Goal: Task Accomplishment & Management: Manage account settings

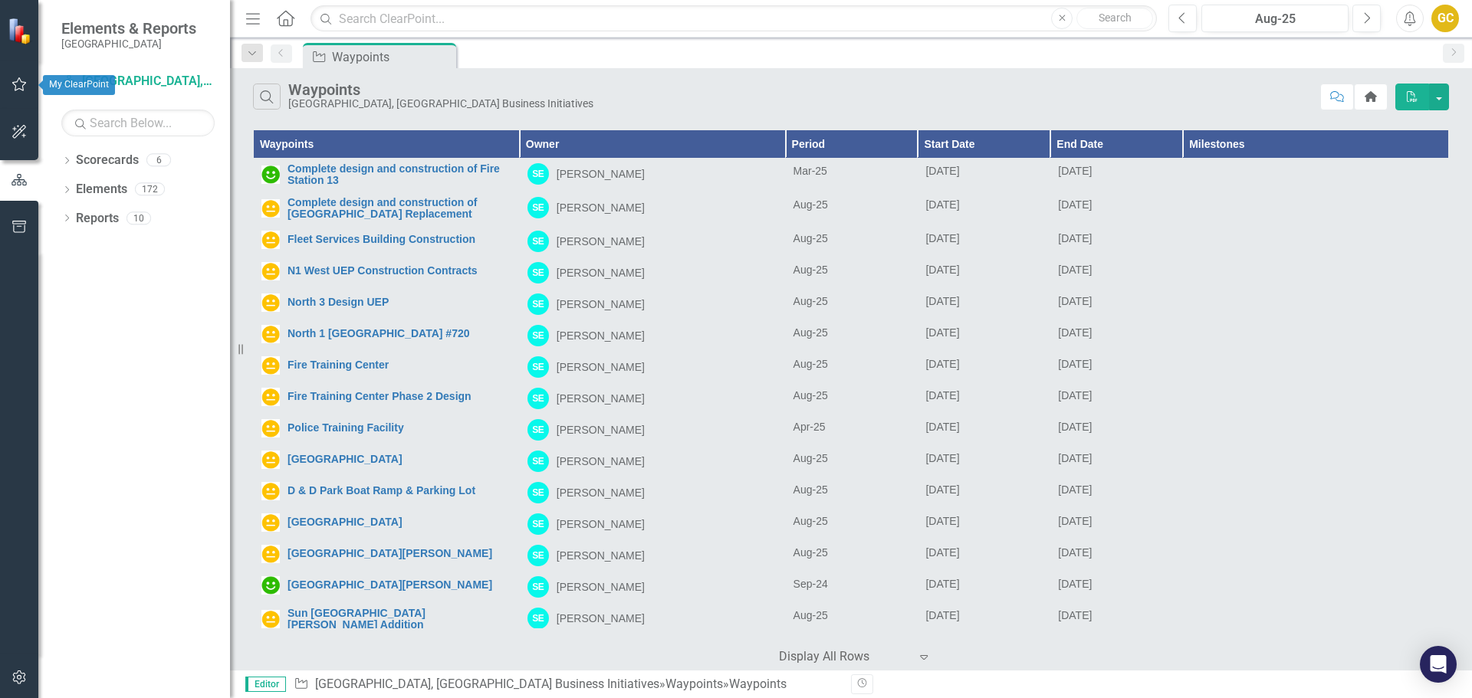
click at [24, 83] on icon "button" at bounding box center [19, 84] width 15 height 14
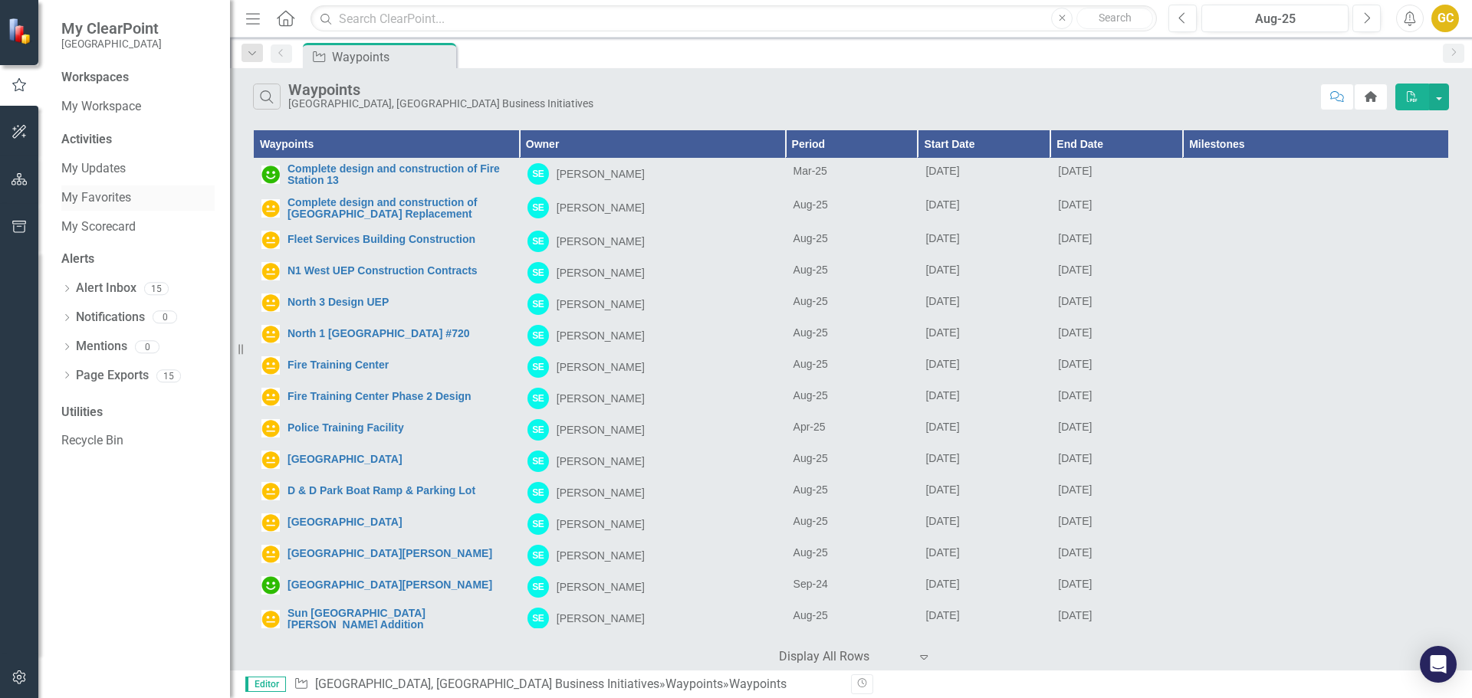
click at [97, 195] on link "My Favorites" at bounding box center [137, 198] width 153 height 18
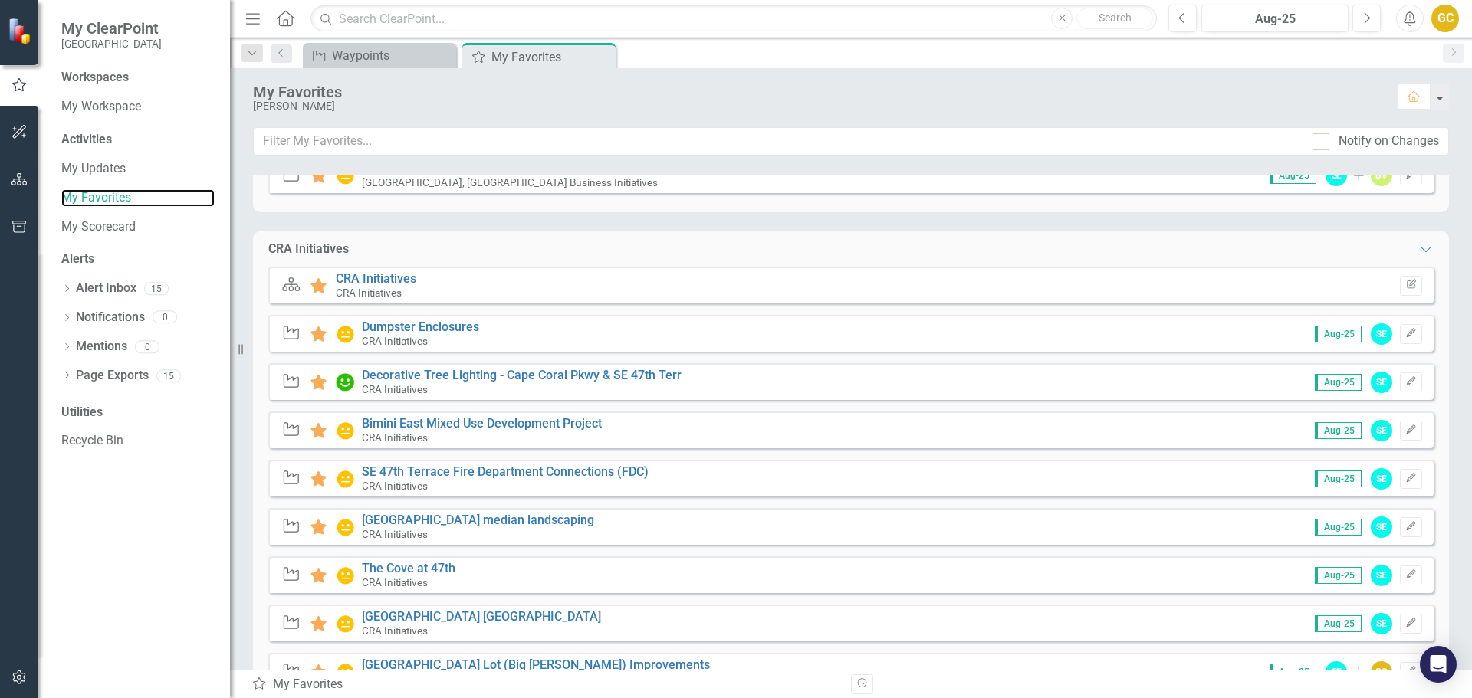
scroll to position [304, 0]
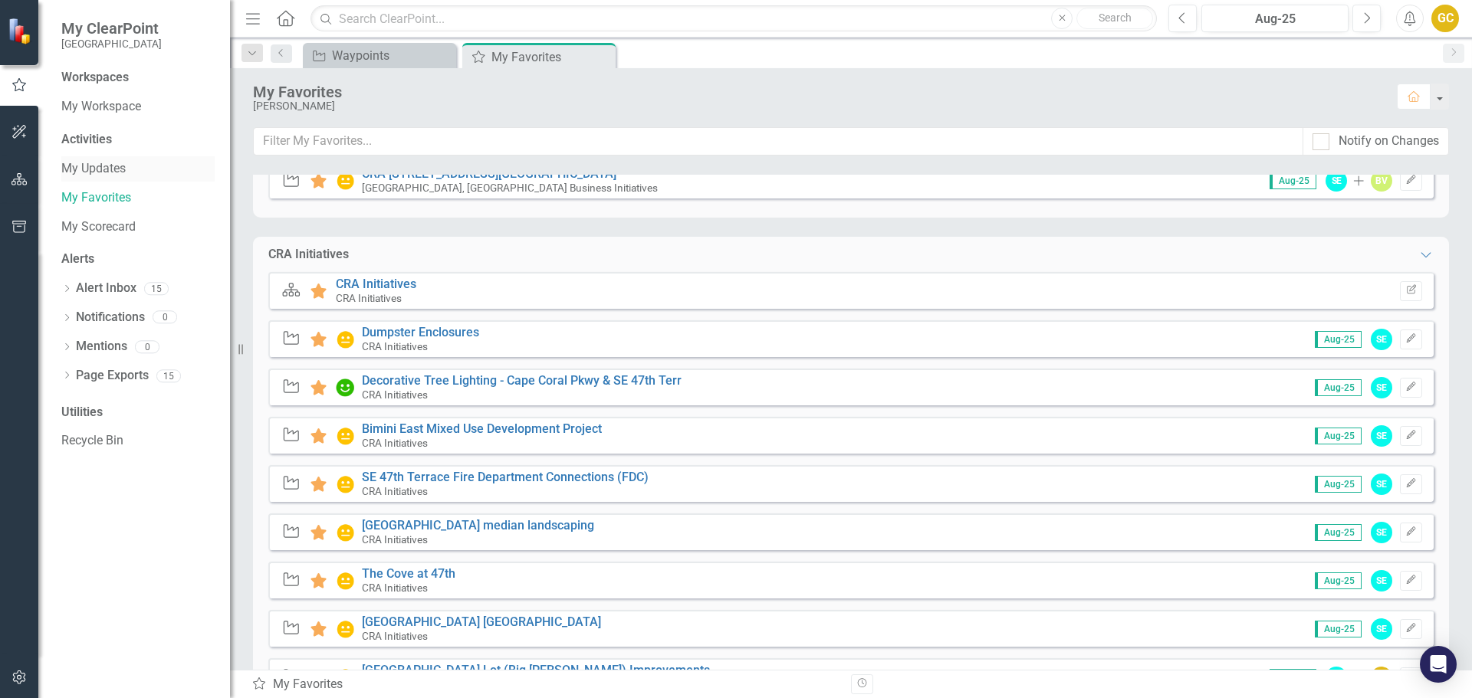
click at [94, 173] on link "My Updates" at bounding box center [137, 169] width 153 height 18
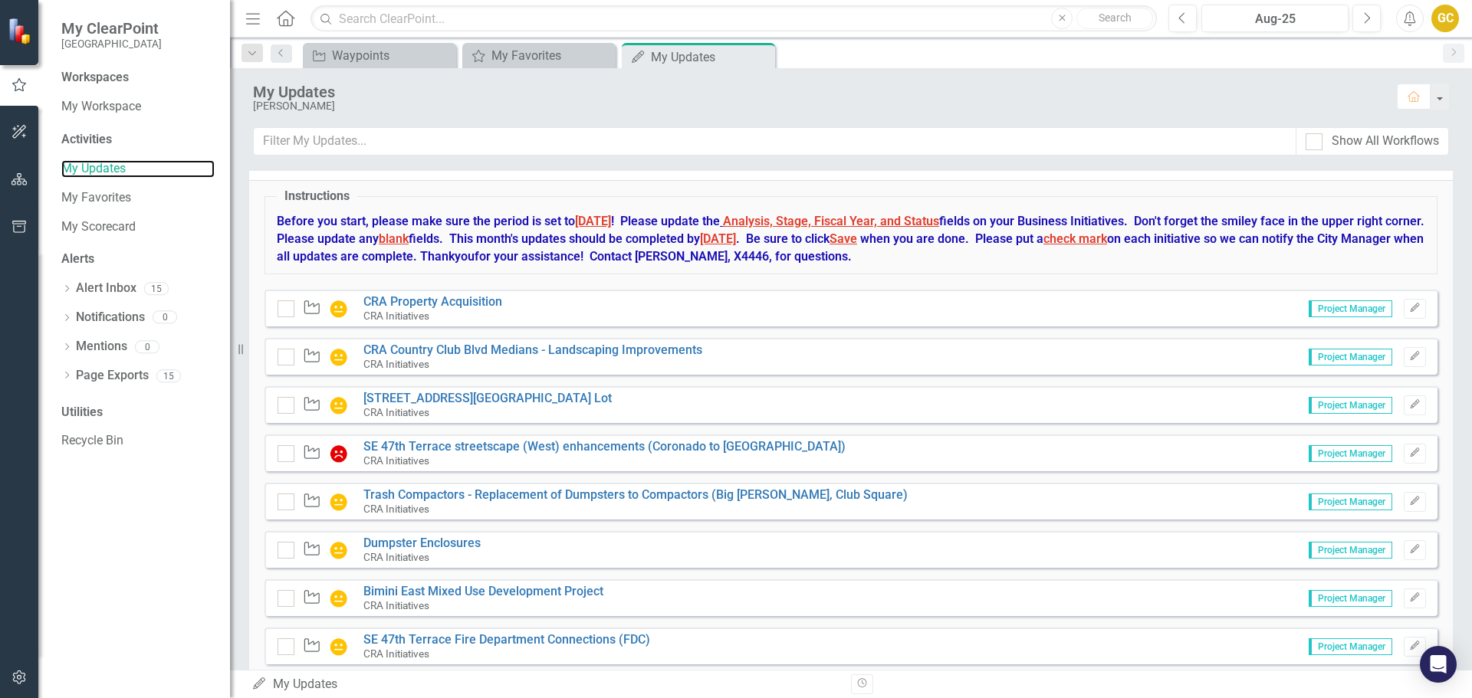
scroll to position [669, 0]
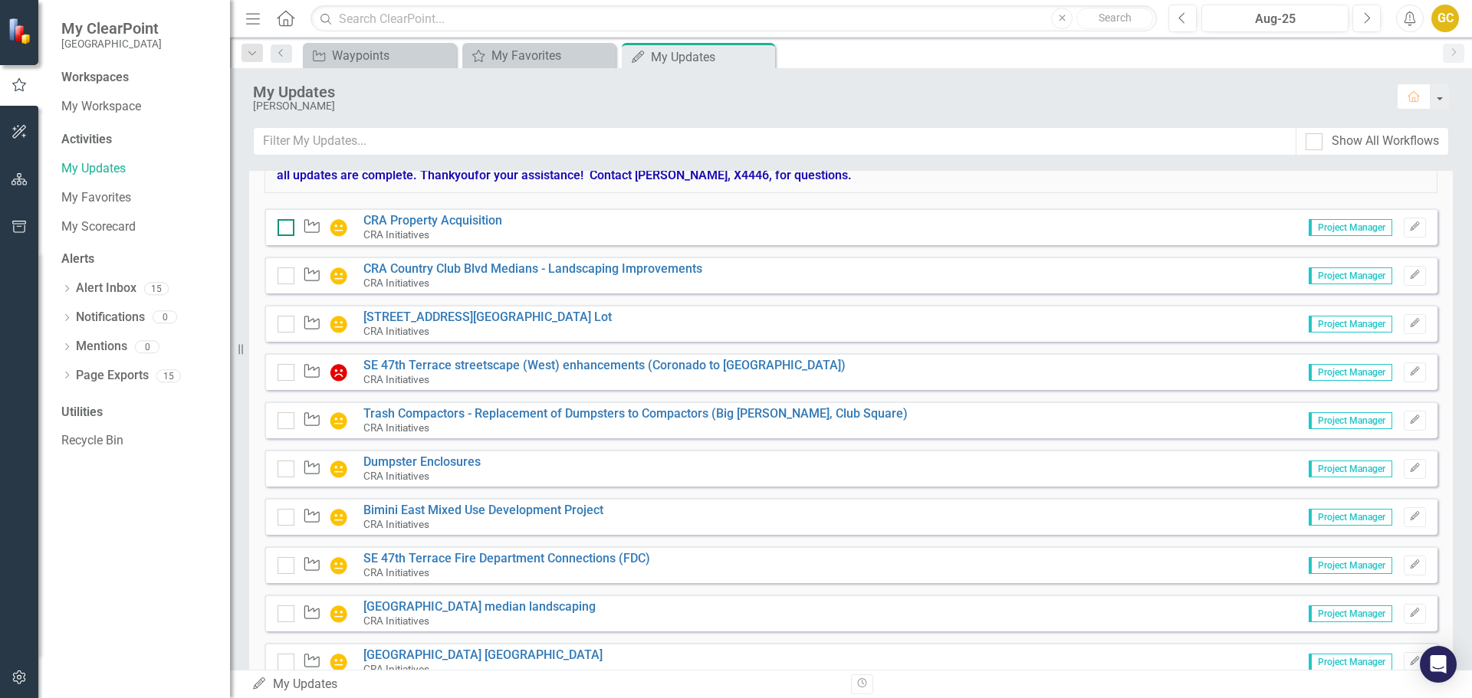
click at [291, 222] on div at bounding box center [285, 227] width 17 height 17
click at [287, 222] on input "checkbox" at bounding box center [282, 224] width 10 height 10
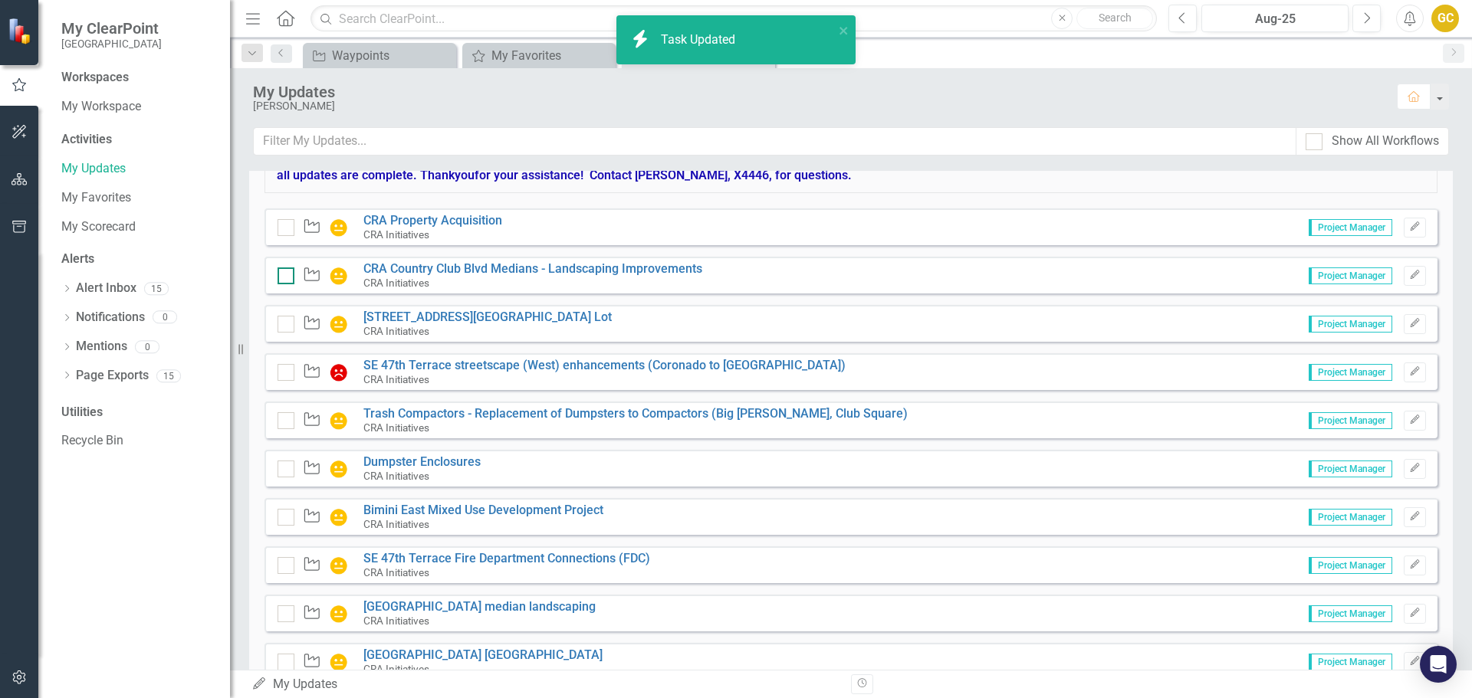
checkbox input "true"
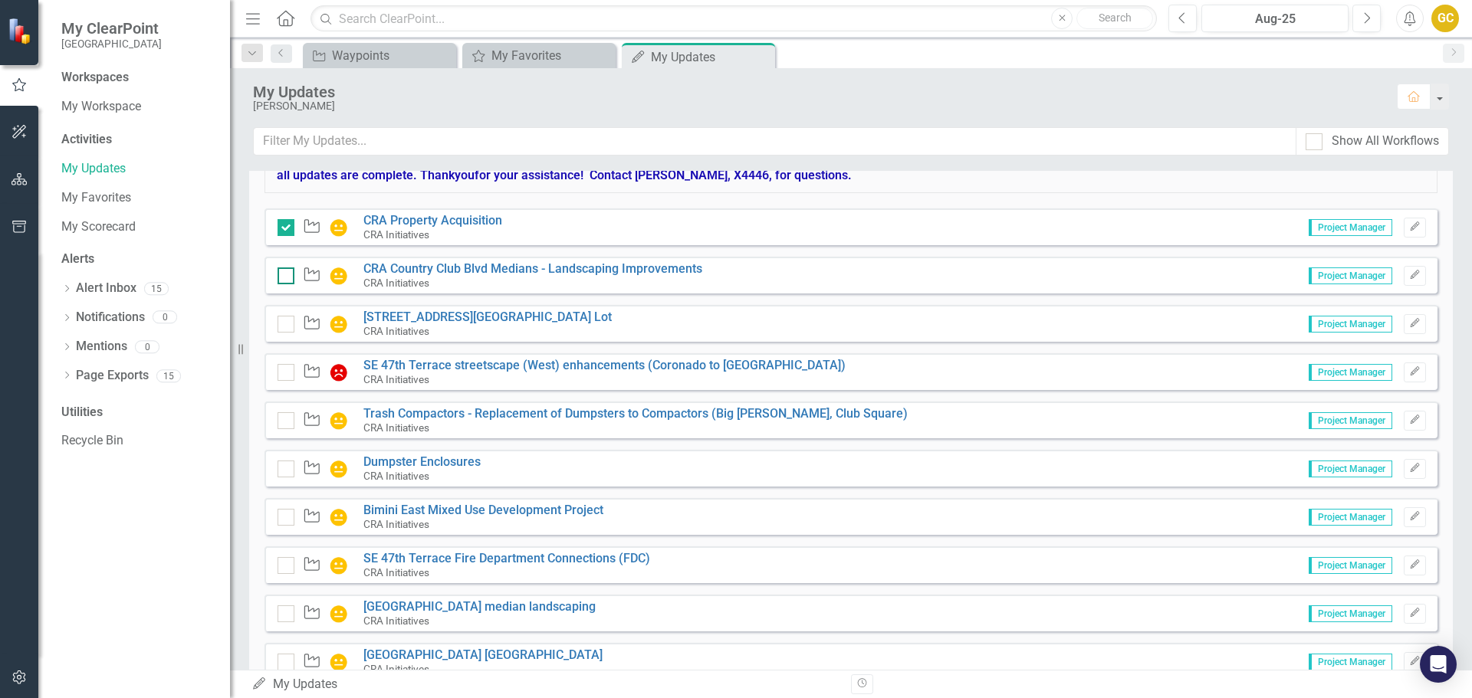
click at [285, 275] on input "checkbox" at bounding box center [282, 273] width 10 height 10
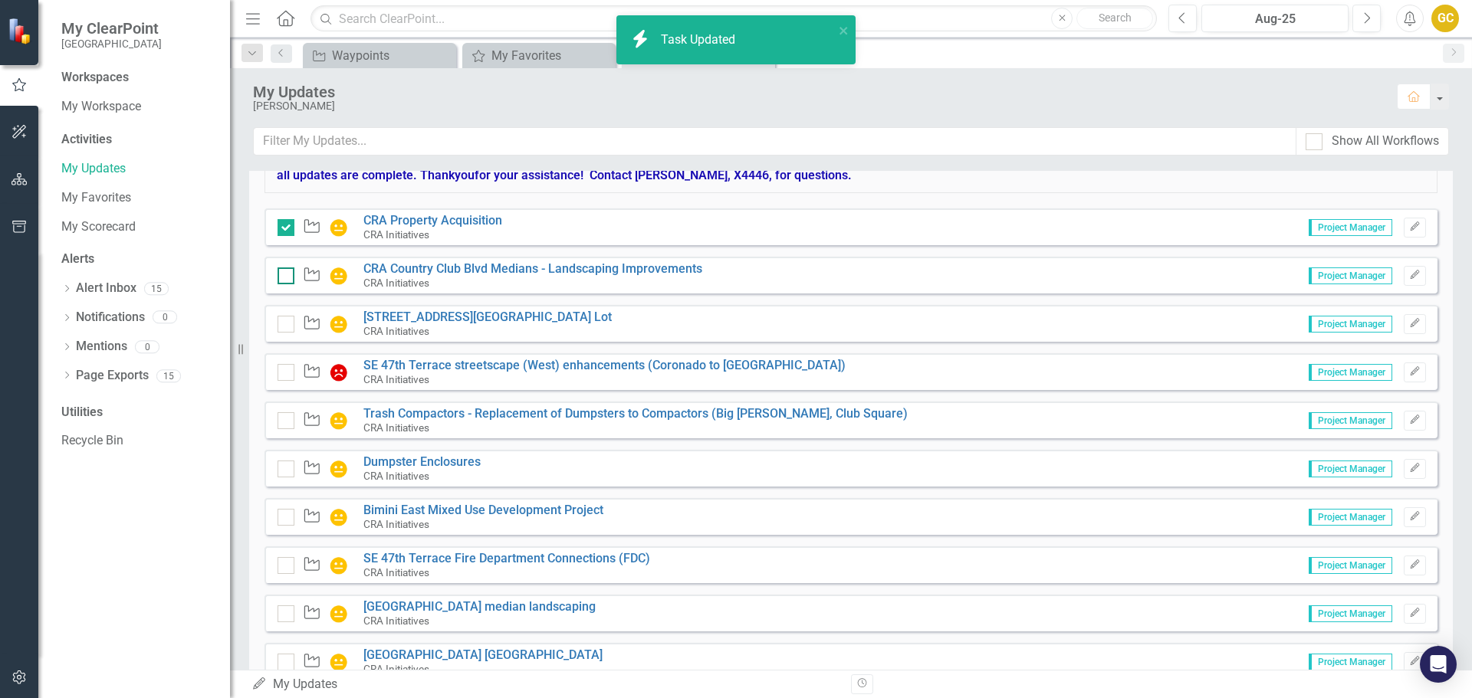
checkbox input "true"
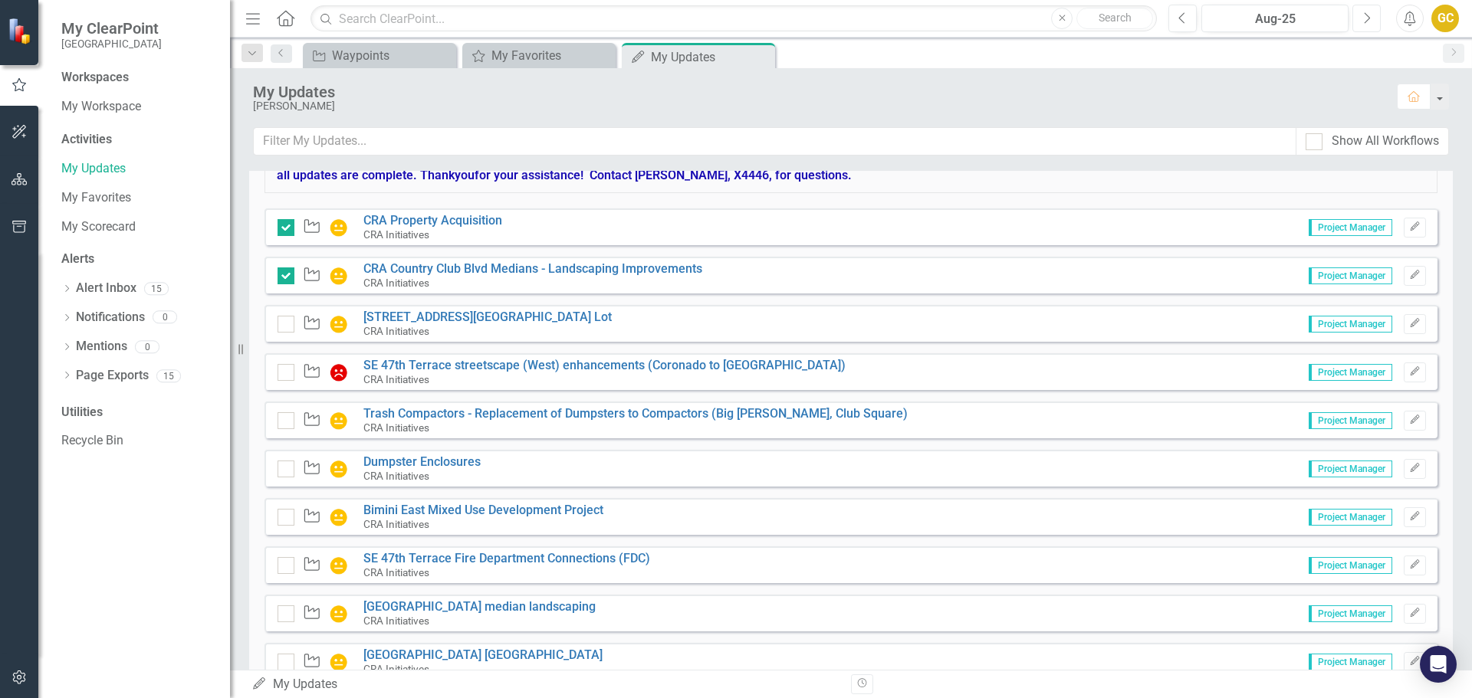
click at [1365, 19] on icon "Next" at bounding box center [1366, 18] width 8 height 14
click at [286, 325] on input "checkbox" at bounding box center [282, 321] width 10 height 10
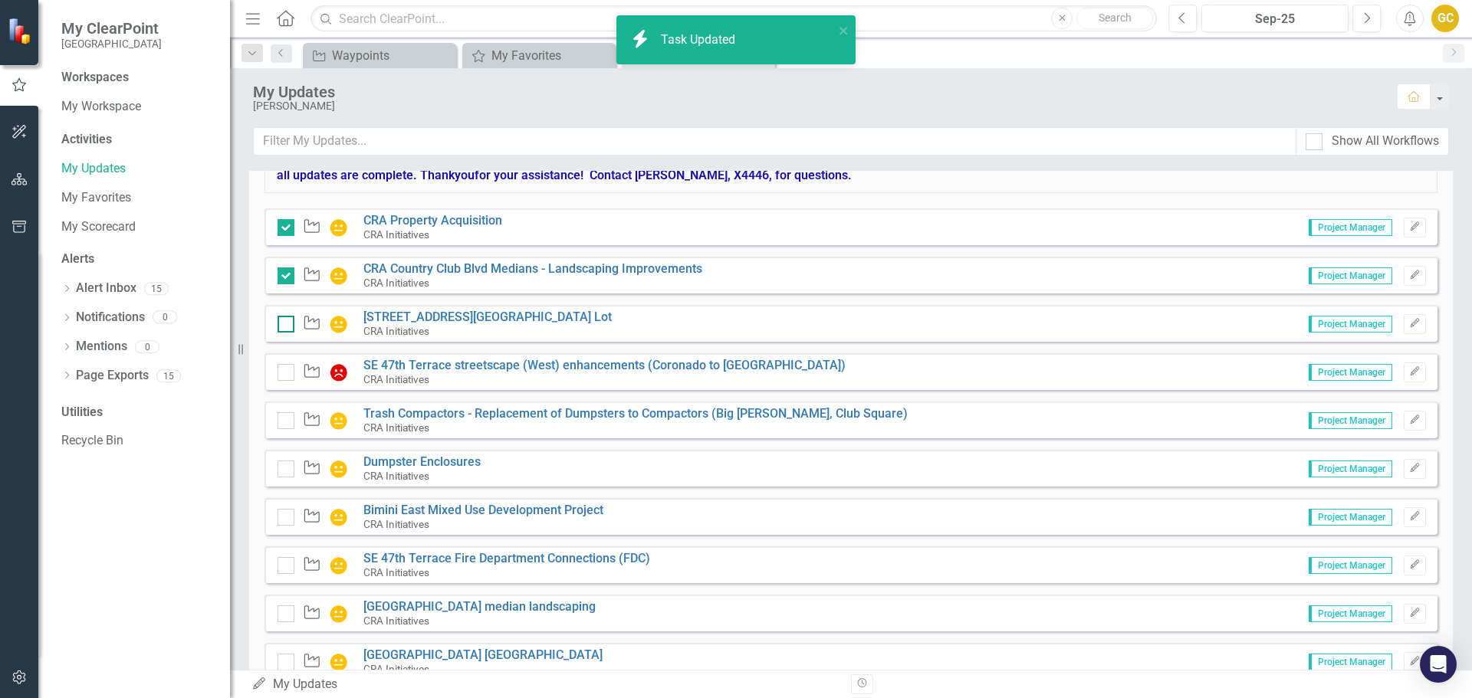
checkbox input "true"
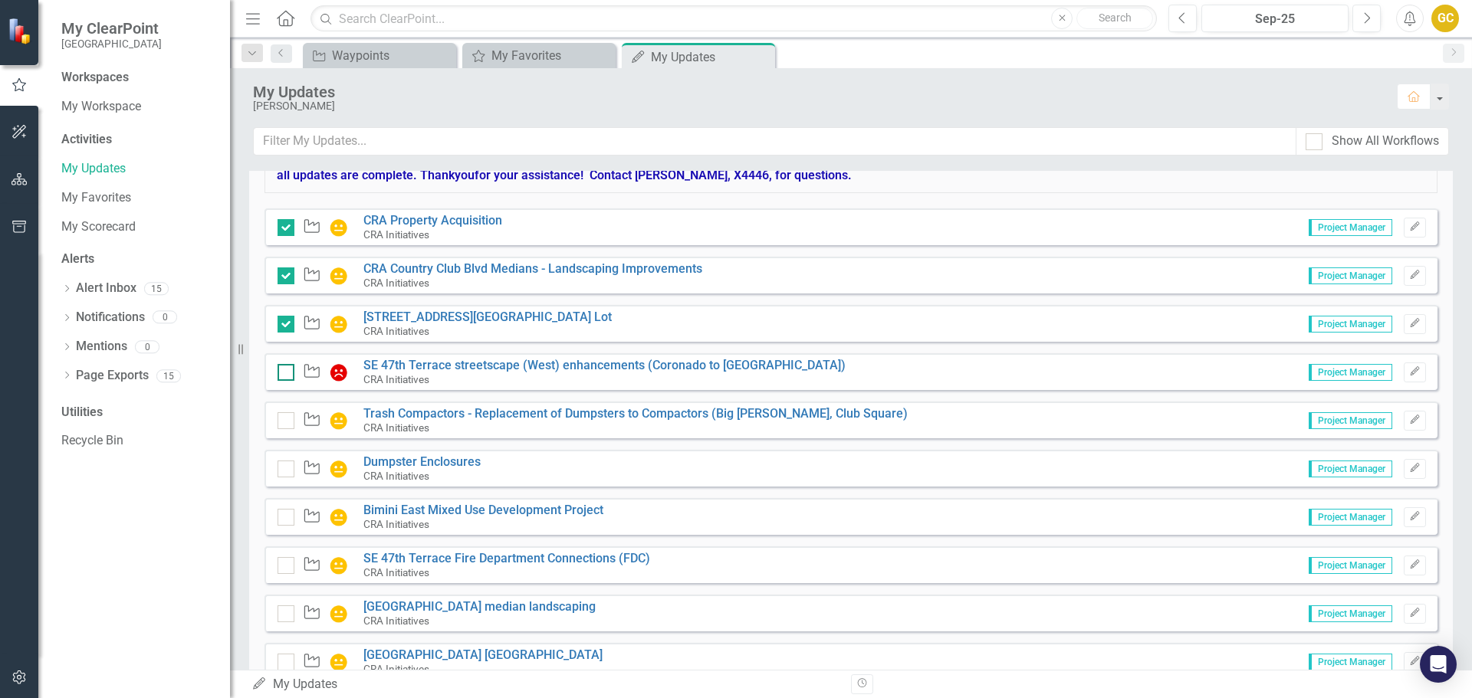
click at [282, 371] on input "checkbox" at bounding box center [282, 369] width 10 height 10
checkbox input "true"
click at [283, 421] on input "checkbox" at bounding box center [282, 417] width 10 height 10
checkbox input "true"
click at [284, 468] on input "checkbox" at bounding box center [282, 466] width 10 height 10
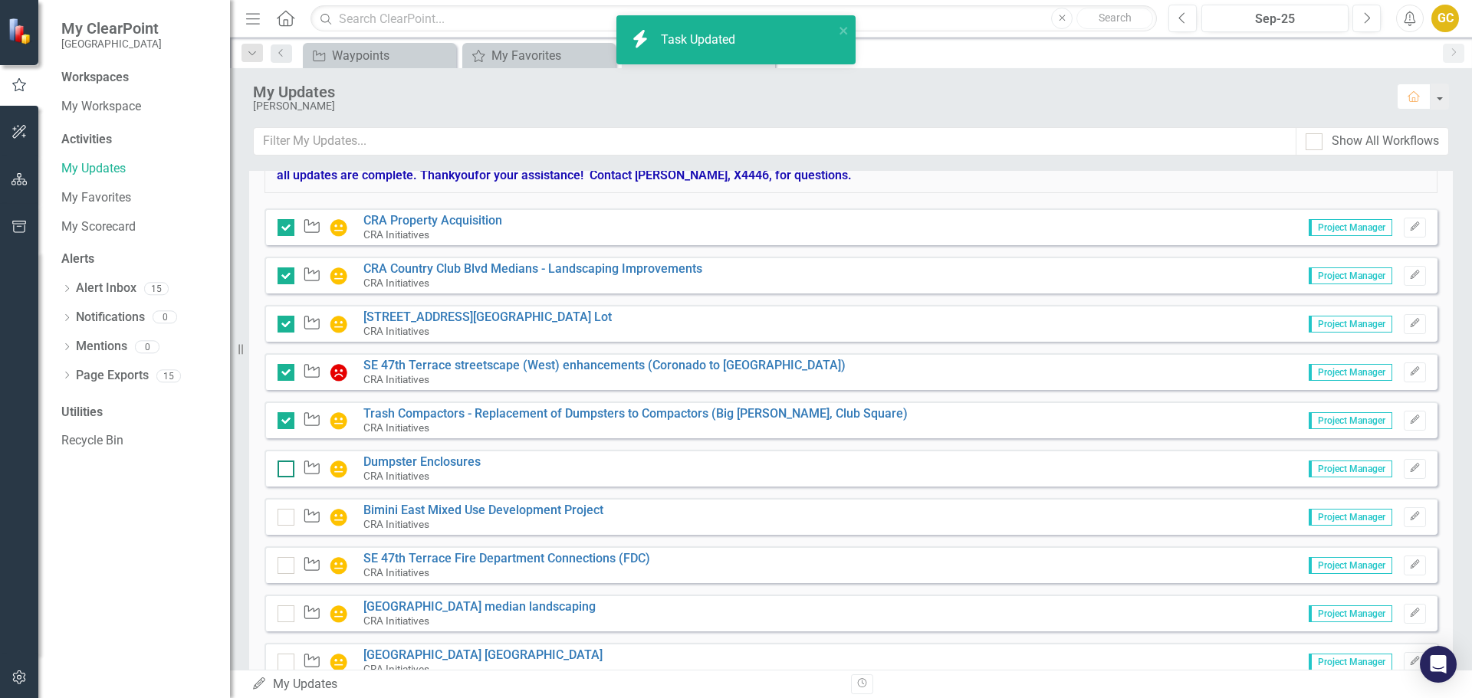
checkbox input "true"
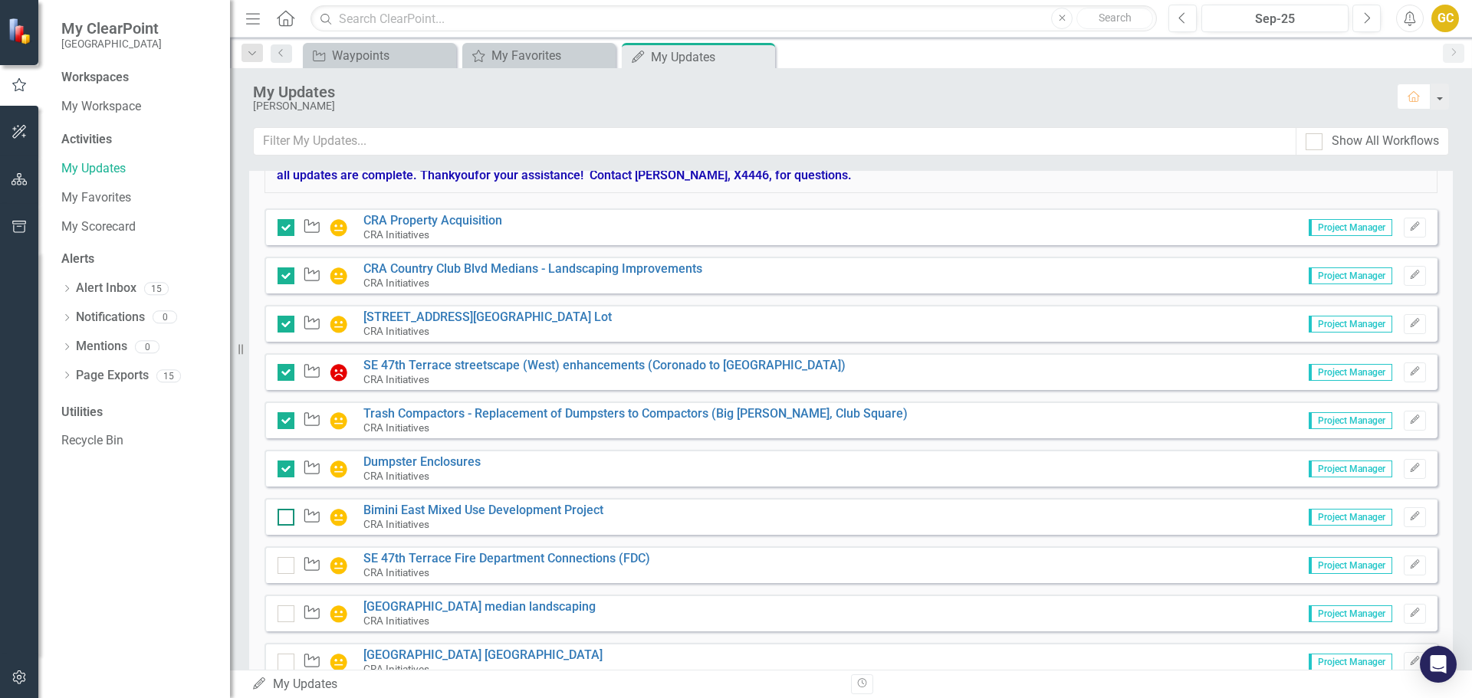
click at [287, 519] on div at bounding box center [285, 517] width 17 height 17
click at [287, 519] on input "checkbox" at bounding box center [282, 514] width 10 height 10
checkbox input "true"
click at [286, 566] on input "checkbox" at bounding box center [282, 562] width 10 height 10
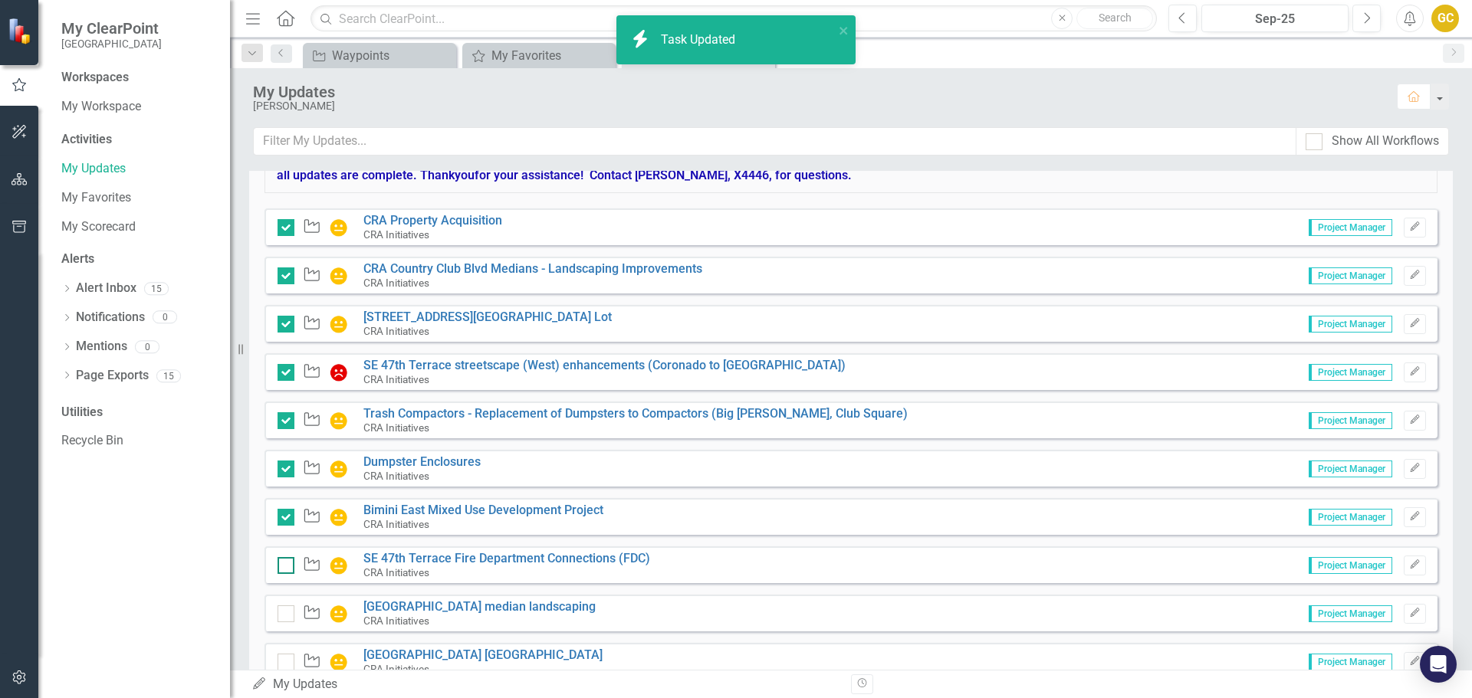
checkbox input "true"
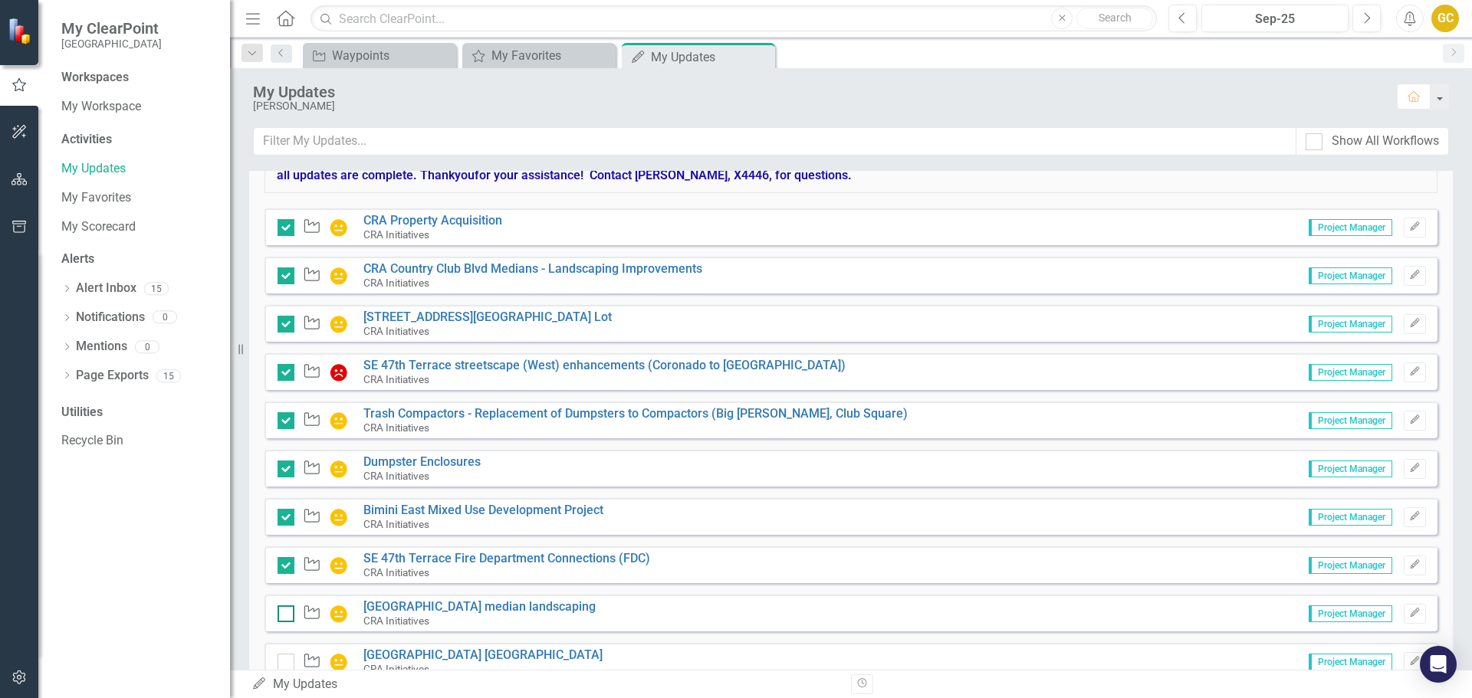
click at [288, 615] on div at bounding box center [285, 614] width 17 height 17
click at [287, 615] on input "checkbox" at bounding box center [282, 611] width 10 height 10
checkbox input "true"
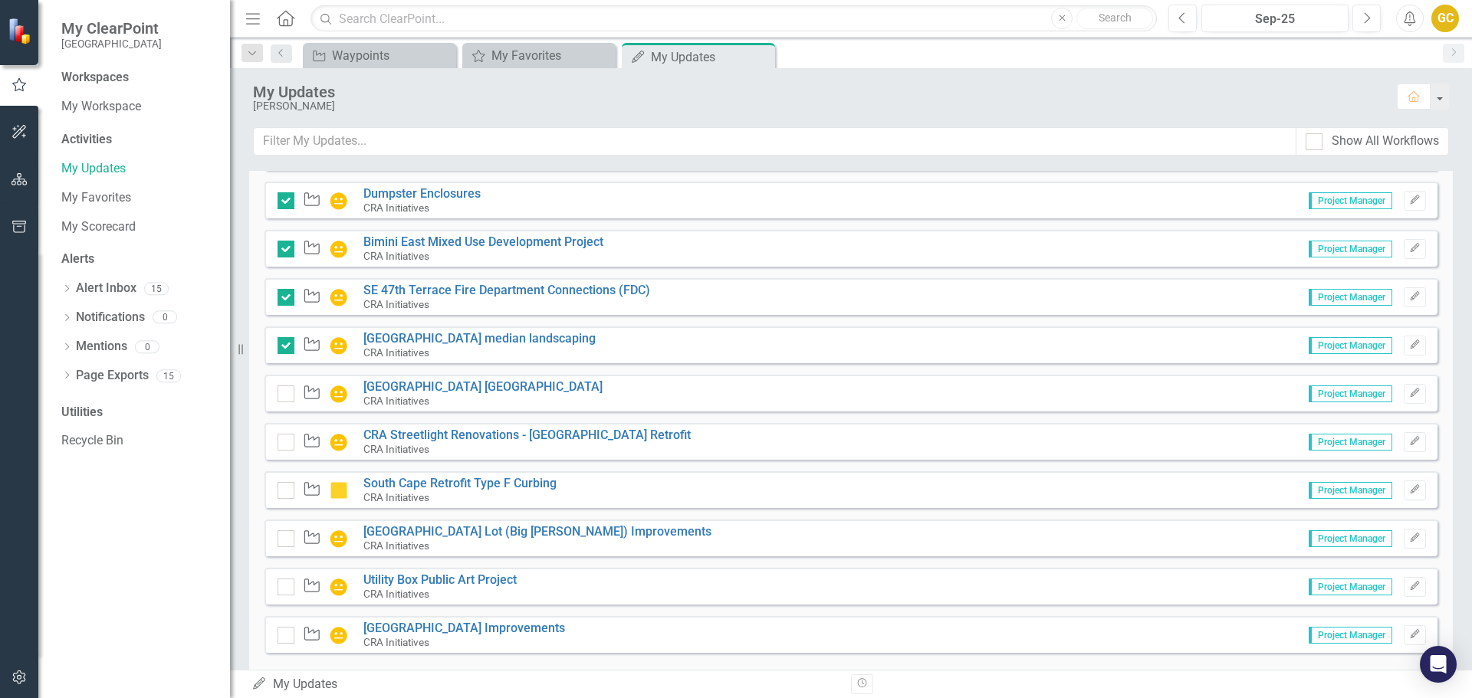
scroll to position [935, 0]
click at [285, 393] on input "checkbox" at bounding box center [282, 393] width 10 height 10
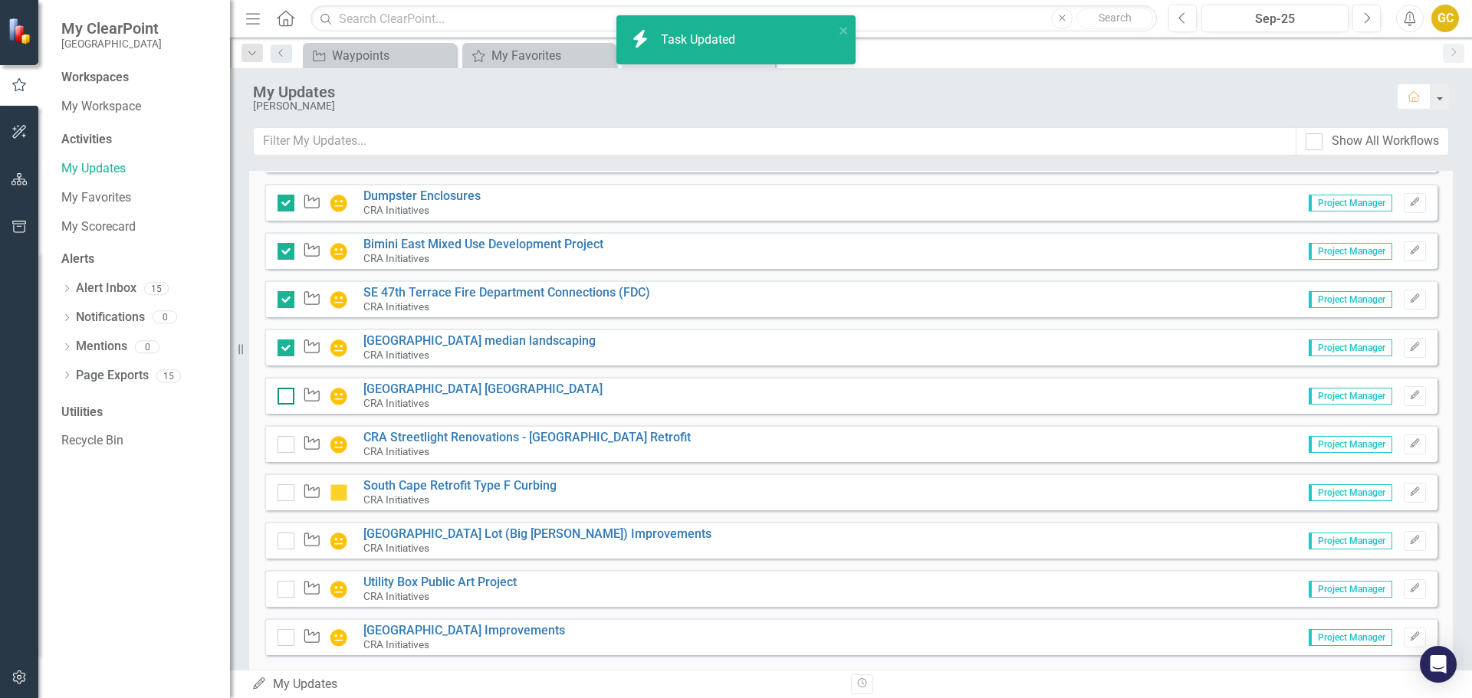
checkbox input "true"
click at [286, 445] on div at bounding box center [285, 444] width 17 height 17
click at [286, 445] on input "checkbox" at bounding box center [282, 441] width 10 height 10
checkbox input "true"
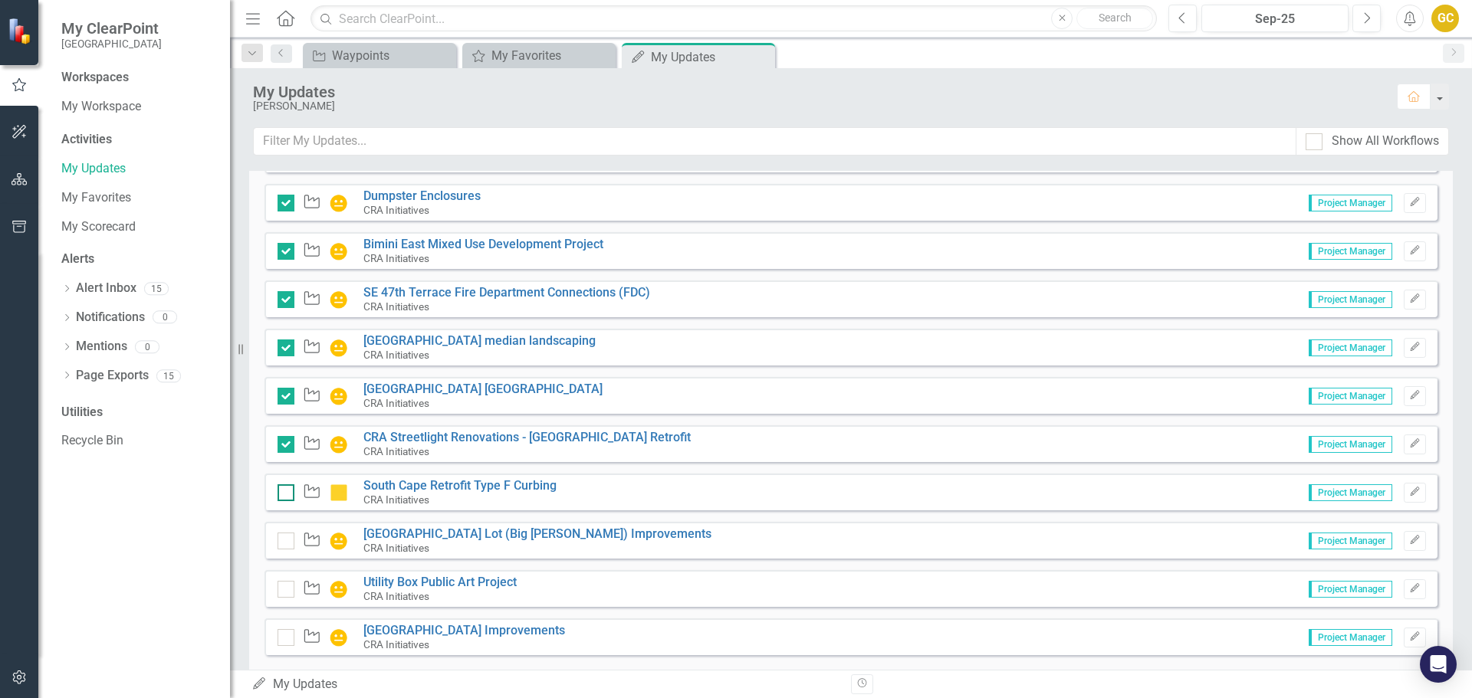
click at [284, 491] on input "checkbox" at bounding box center [282, 489] width 10 height 10
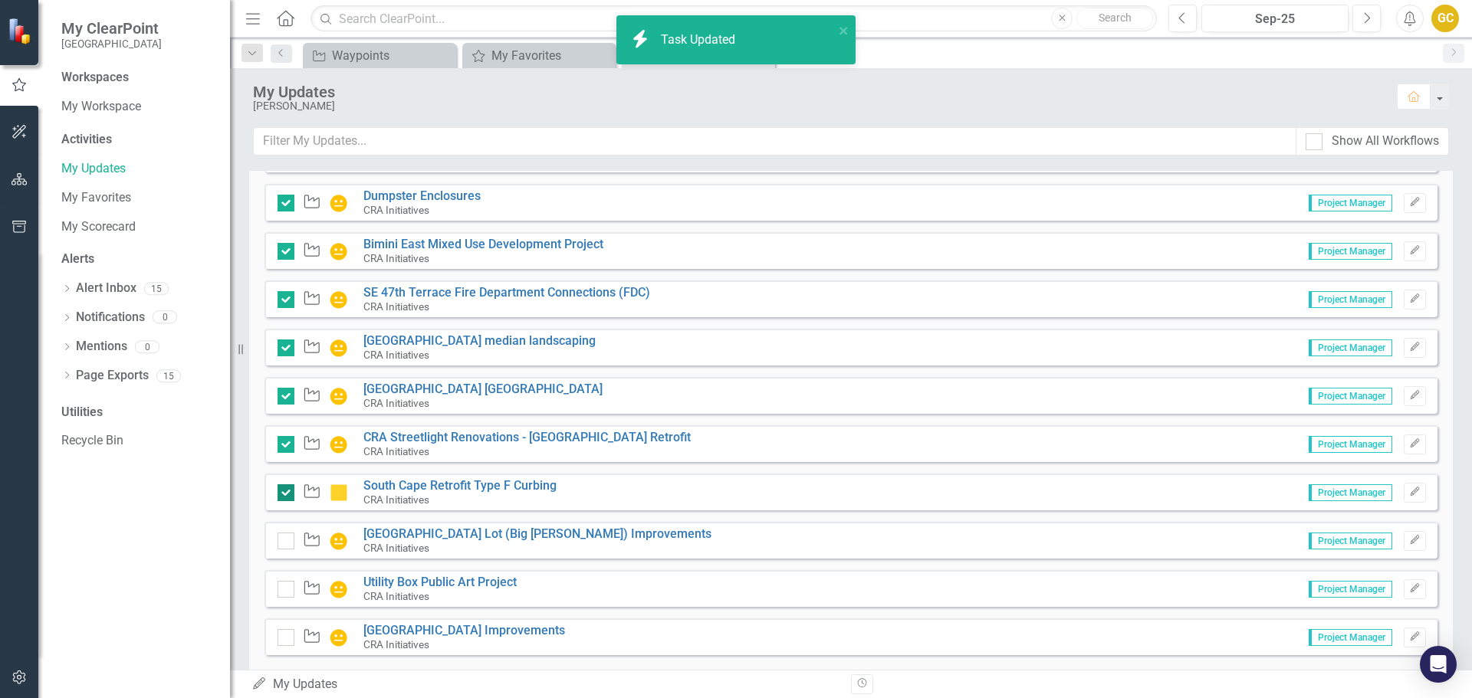
checkbox input "true"
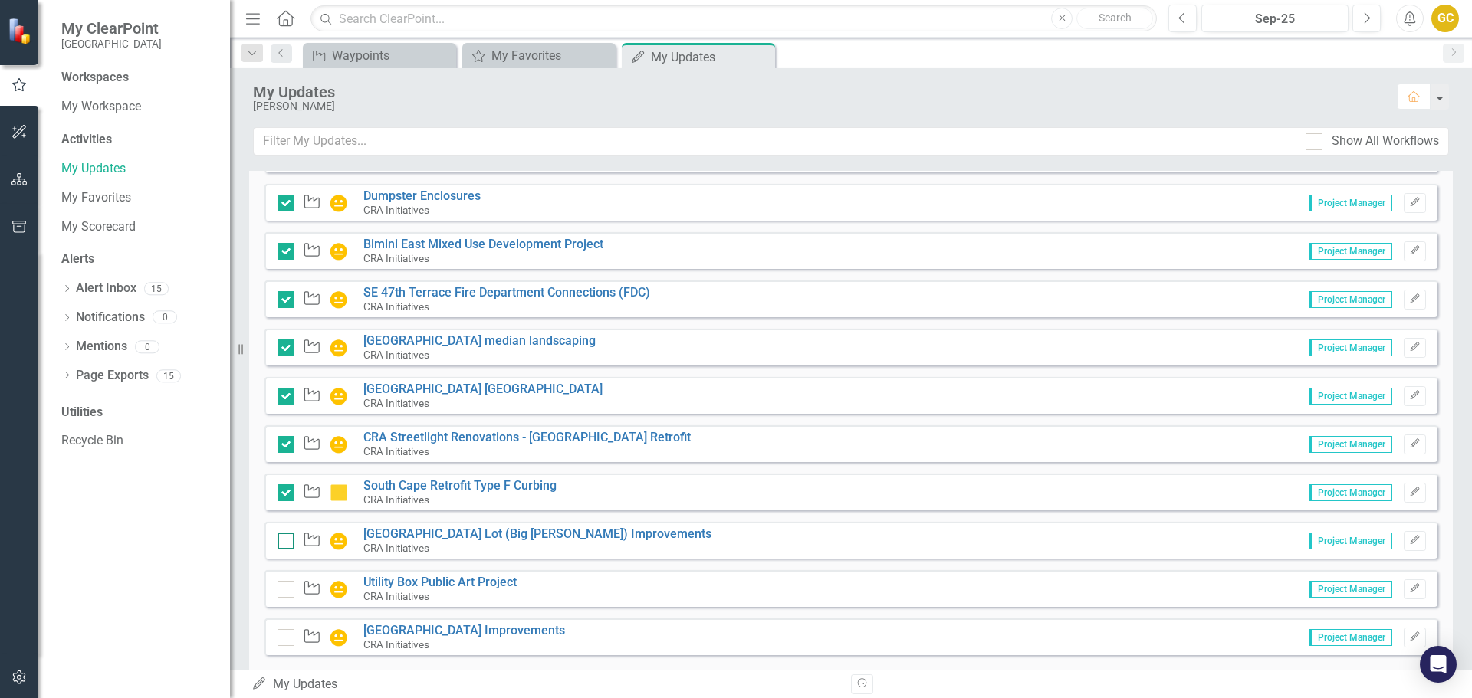
click at [286, 538] on input "checkbox" at bounding box center [282, 538] width 10 height 10
checkbox input "true"
click at [289, 590] on div at bounding box center [285, 589] width 17 height 17
click at [287, 590] on input "checkbox" at bounding box center [282, 586] width 10 height 10
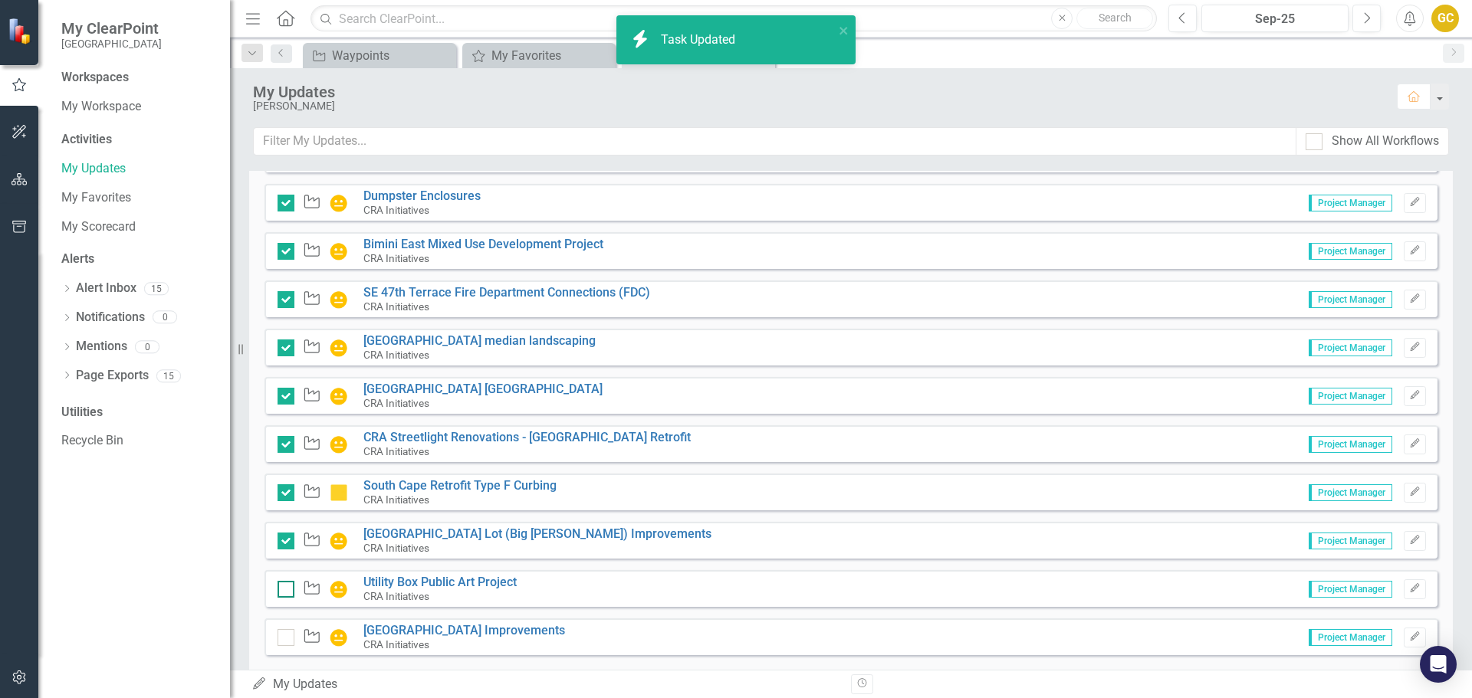
checkbox input "true"
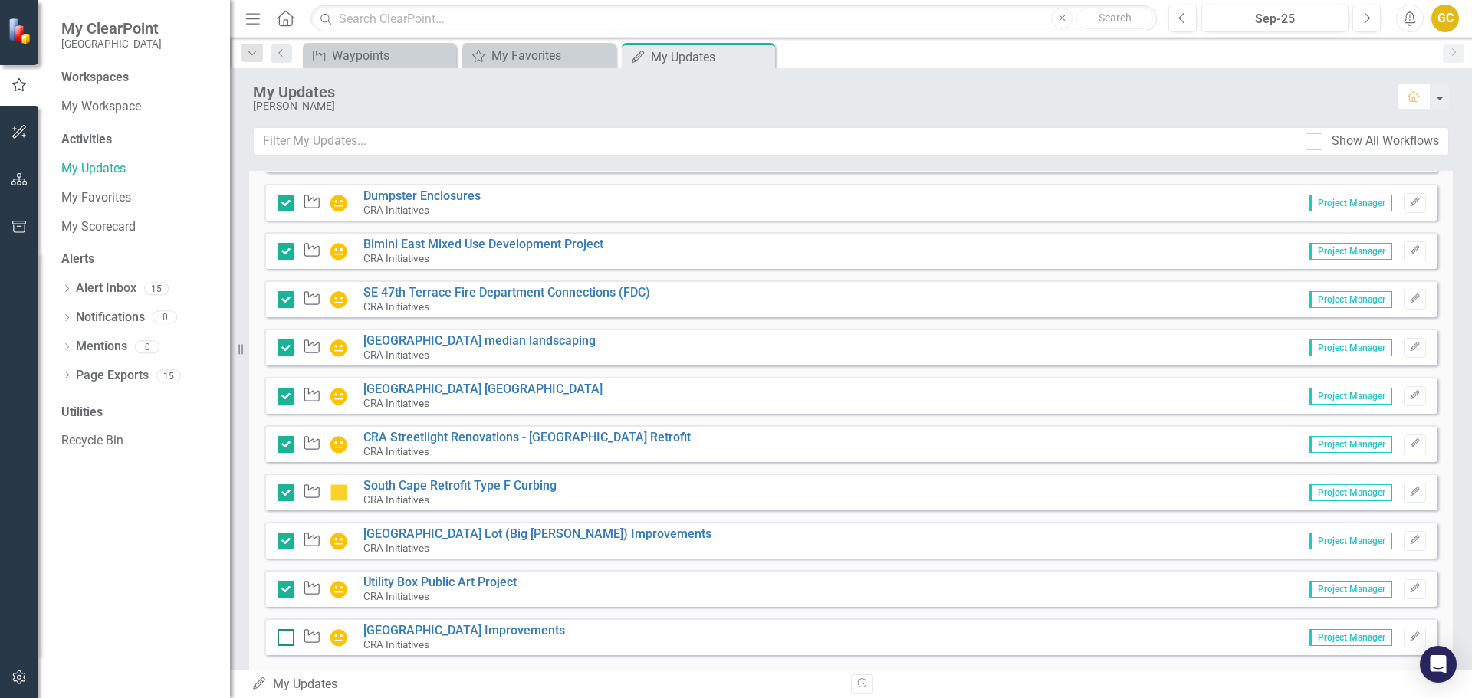
click at [284, 636] on input "checkbox" at bounding box center [282, 634] width 10 height 10
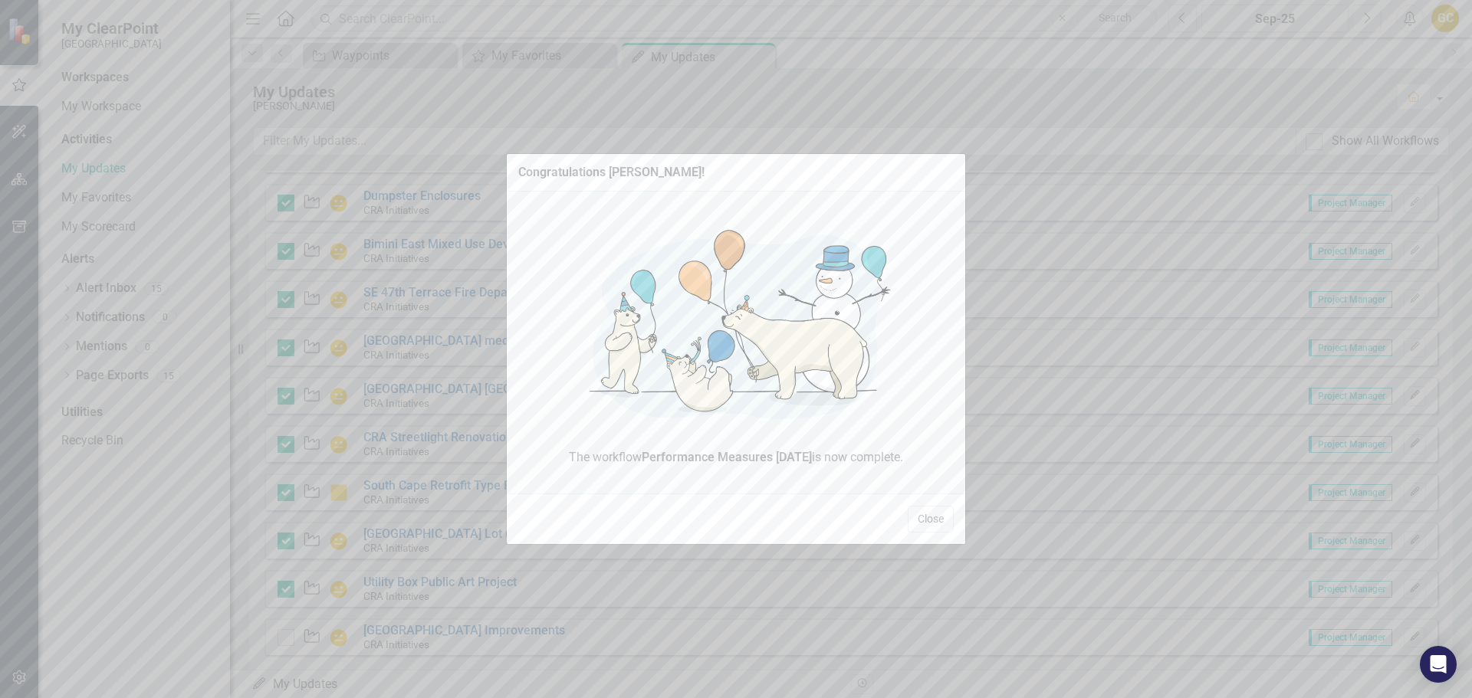
checkbox input "true"
click at [930, 518] on button "Close" at bounding box center [931, 519] width 46 height 27
